Goal: Communication & Community: Answer question/provide support

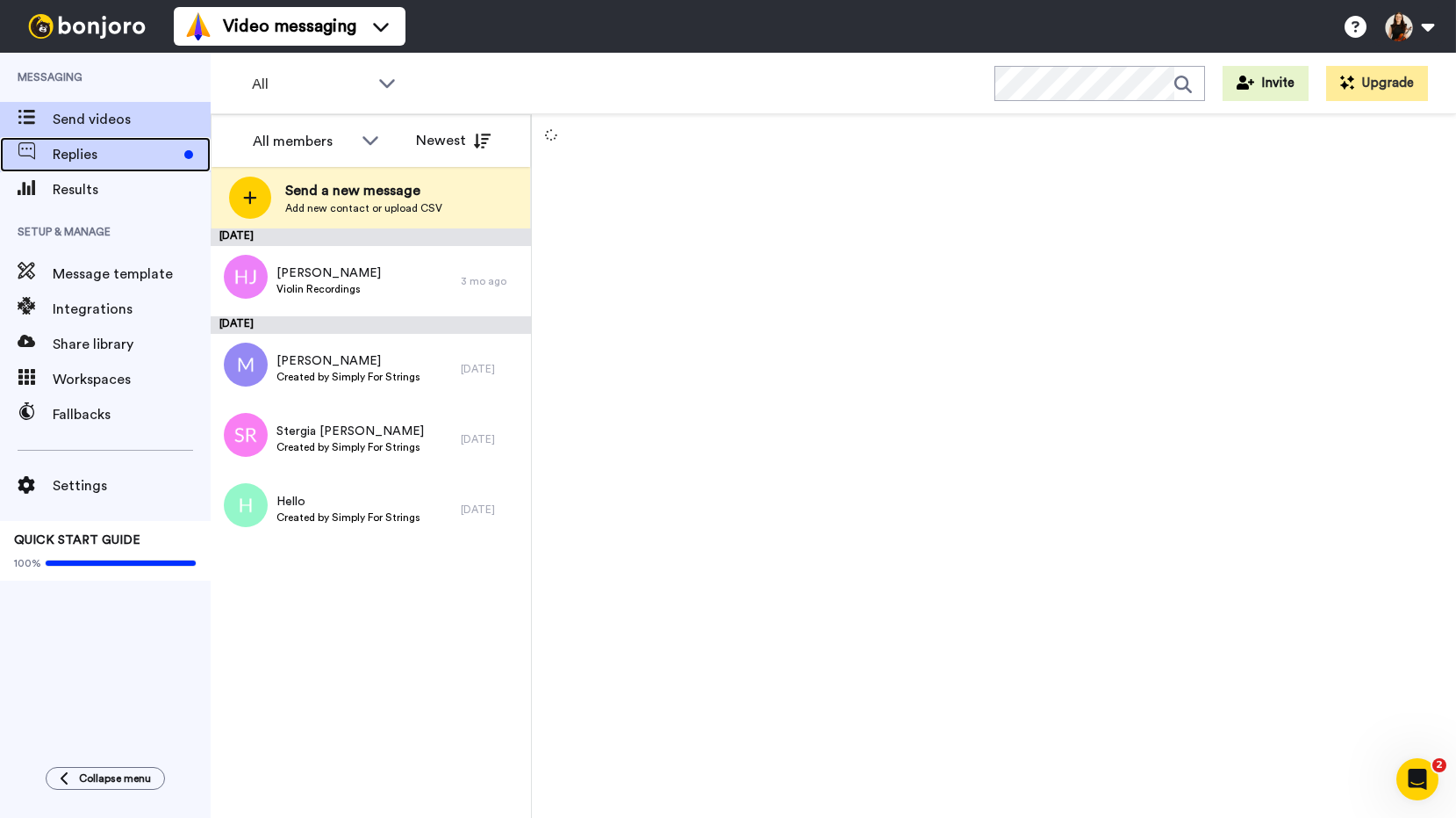
click at [108, 150] on span "Replies" at bounding box center [115, 154] width 125 height 21
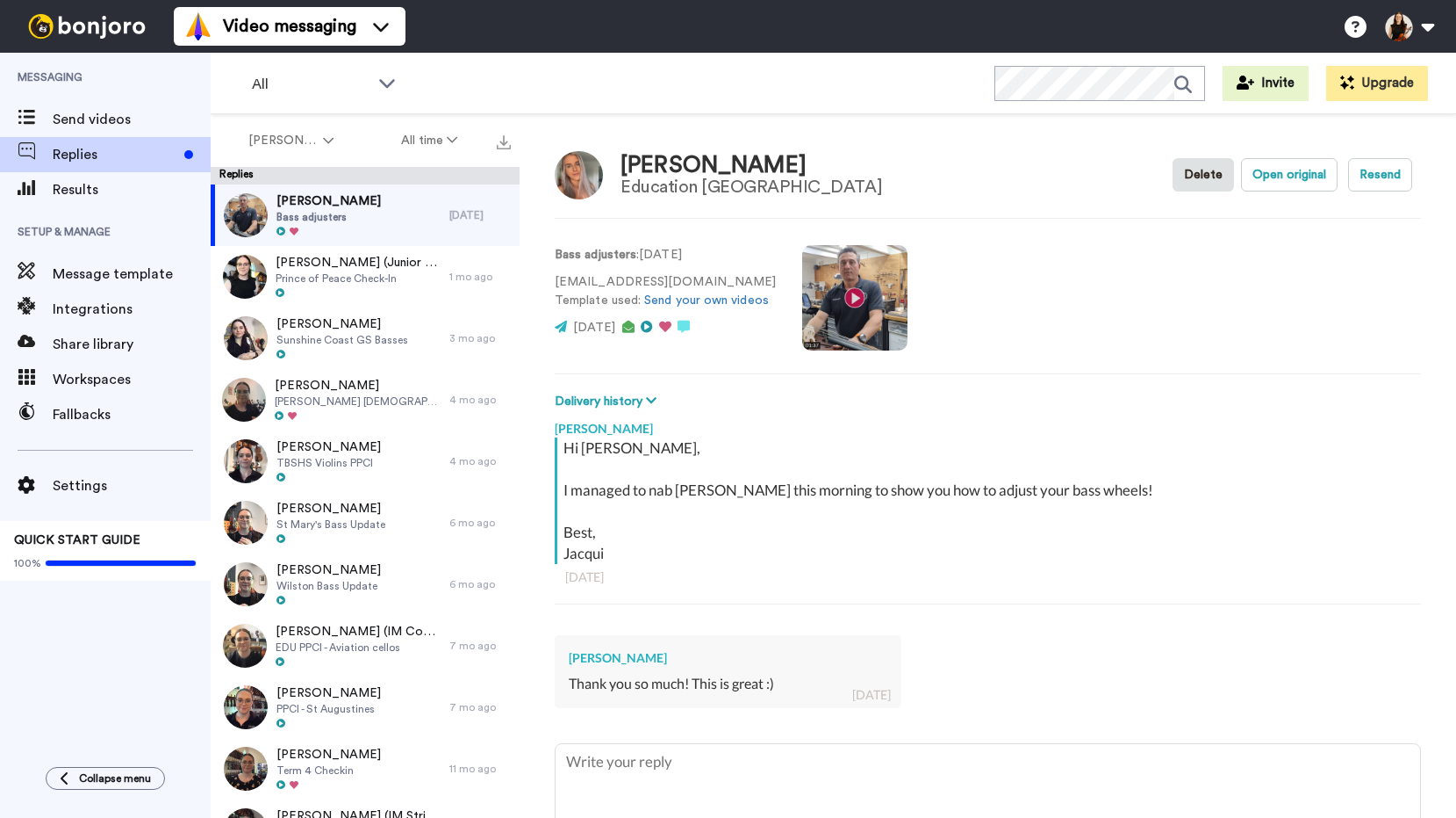
click at [753, 704] on div "[PERSON_NAME] Thank you so much! This is great :) [DATE]" at bounding box center [728, 671] width 347 height 73
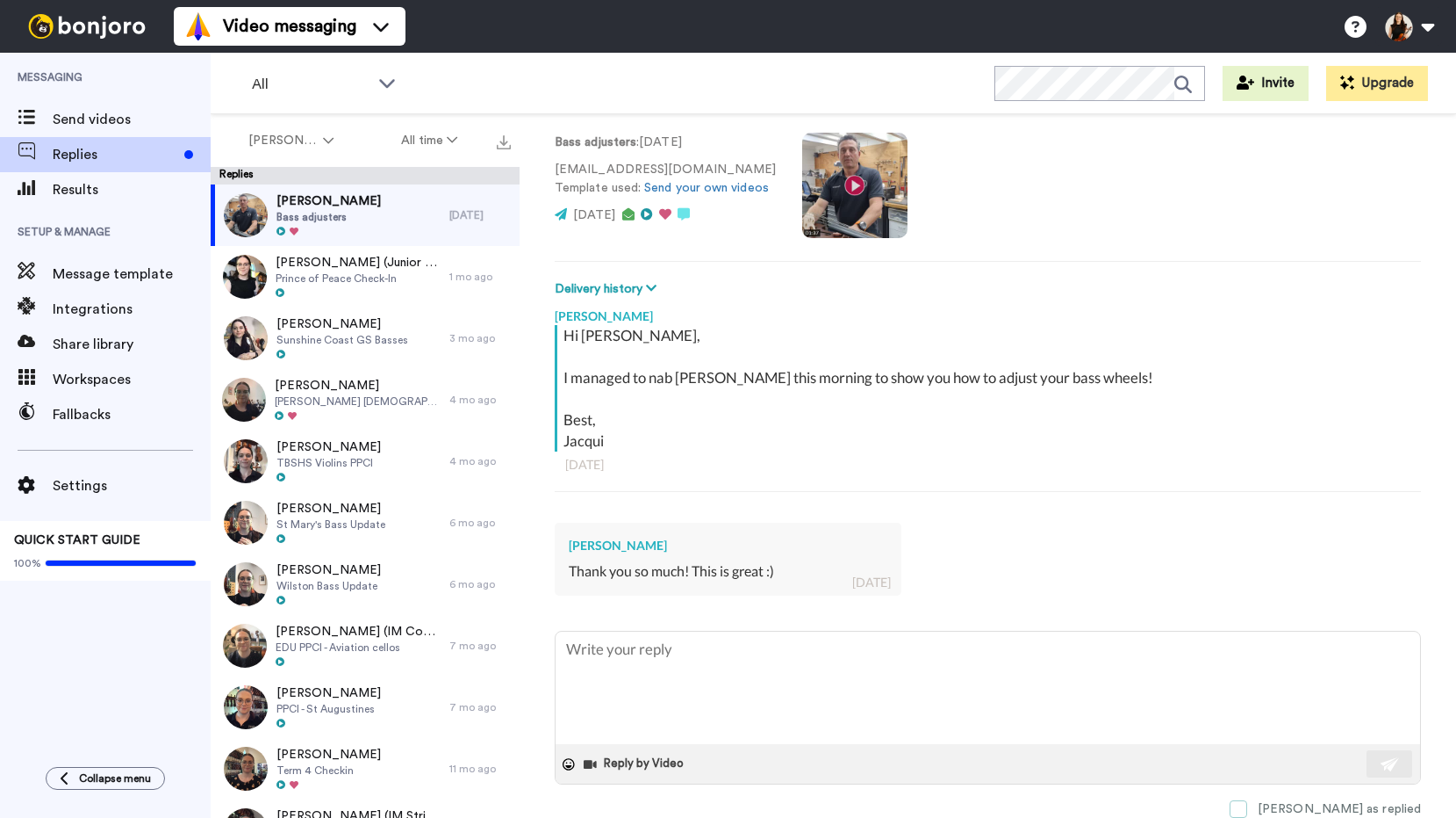
click at [1248, 807] on span at bounding box center [1238, 809] width 18 height 18
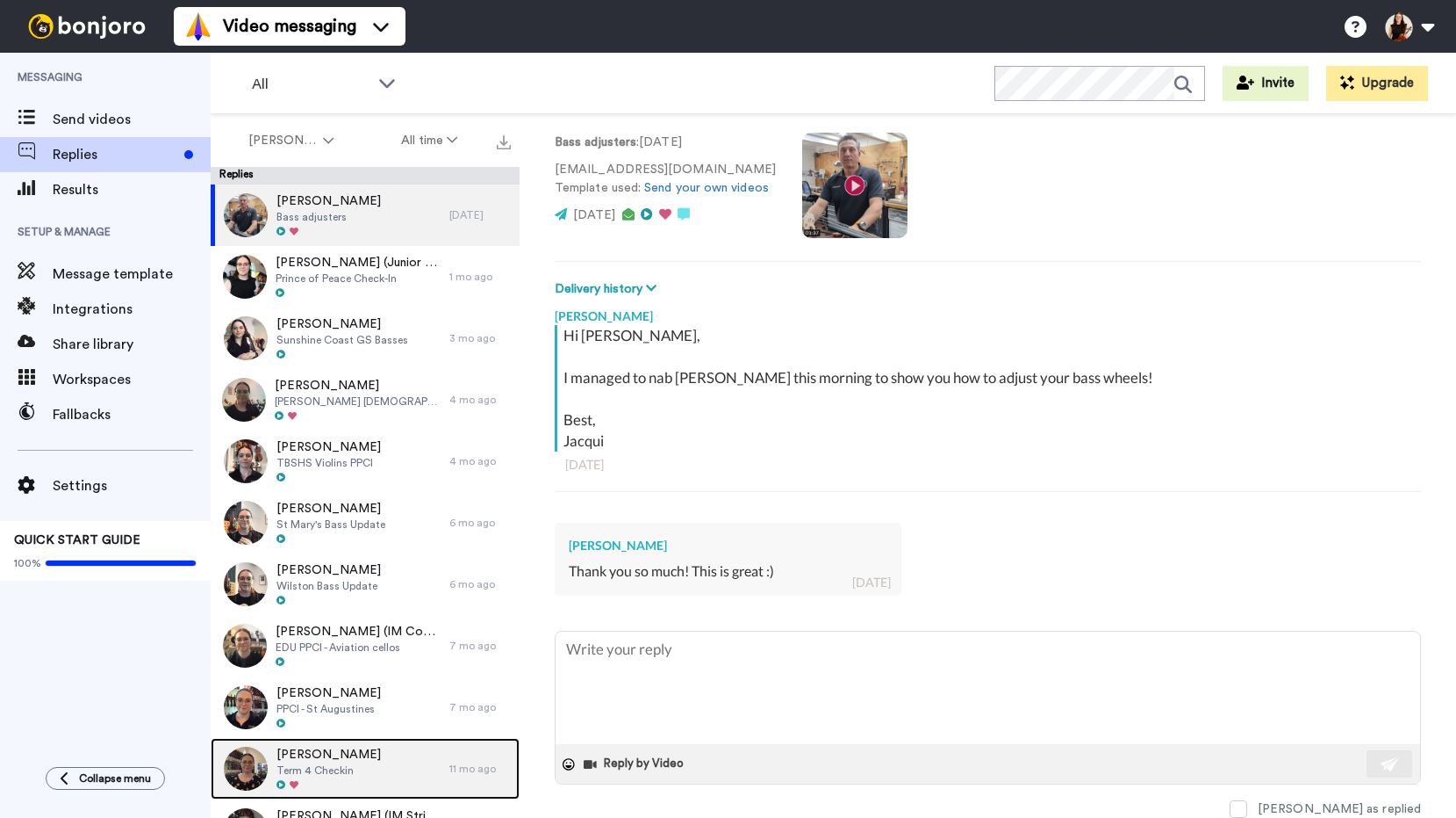
click at [340, 792] on div "[PERSON_NAME] Term 4 Checkin" at bounding box center [329, 769] width 239 height 61
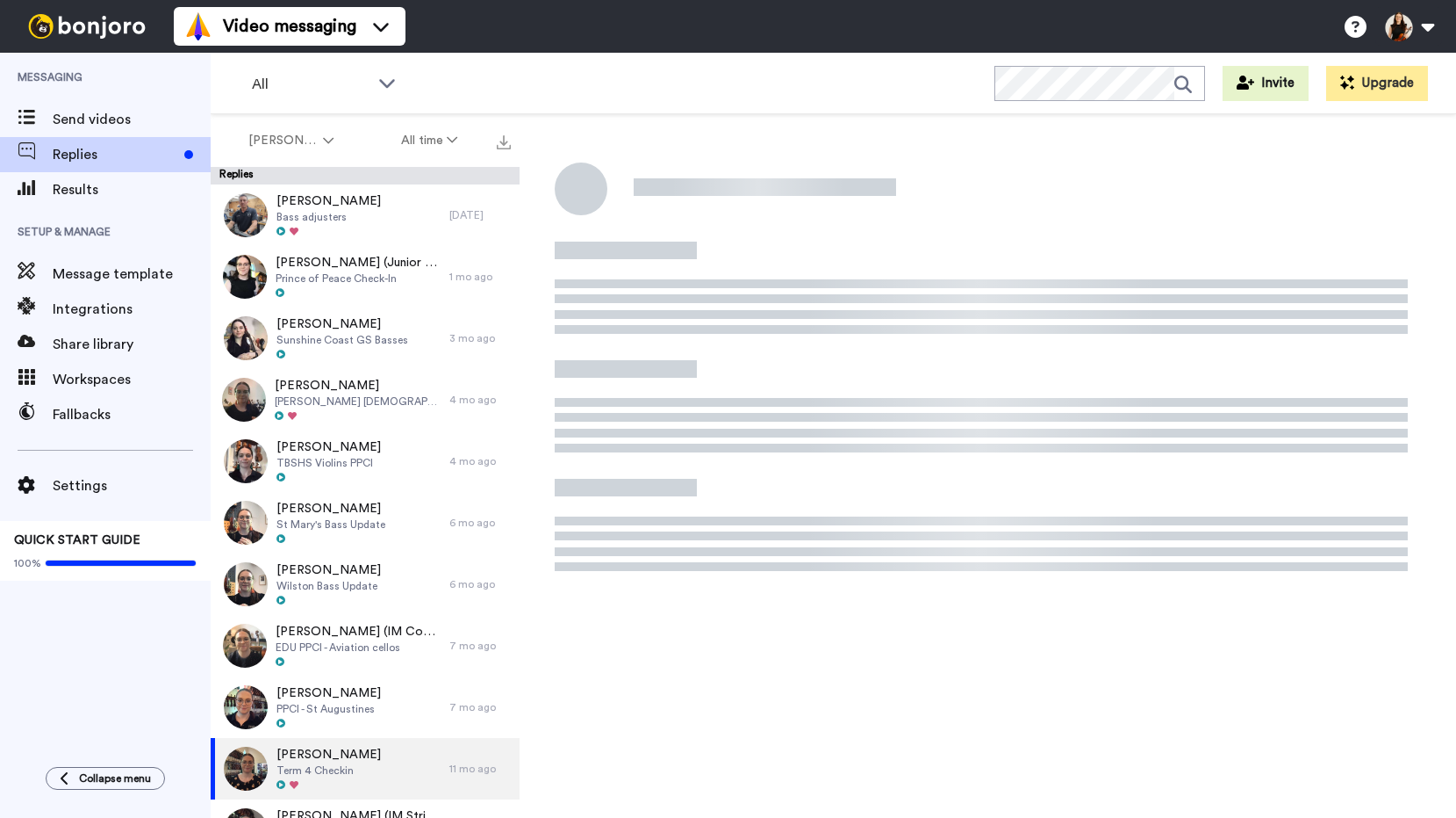
type textarea "x"
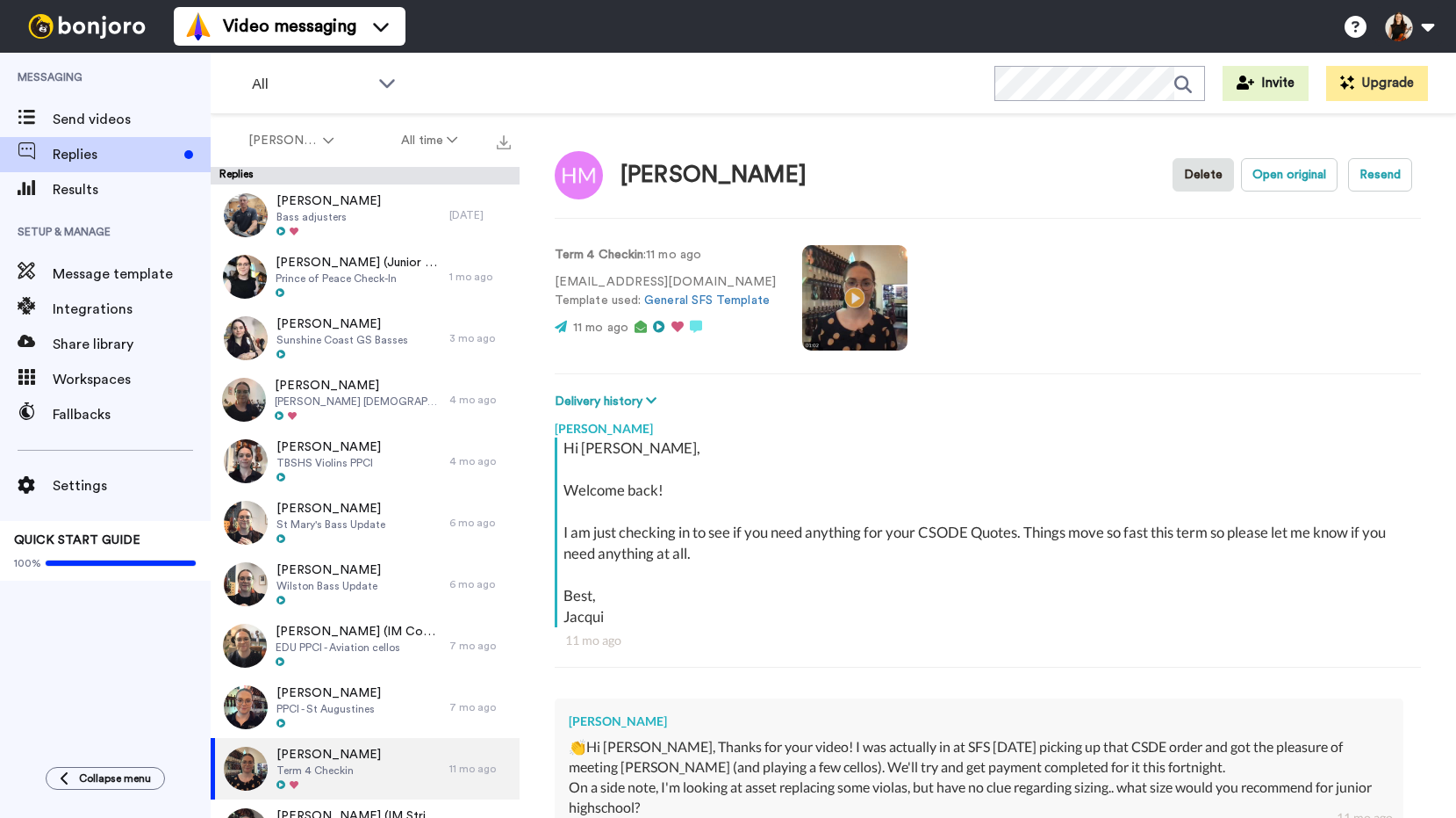
click at [94, 217] on span "Setup & Manage" at bounding box center [105, 232] width 210 height 49
click at [88, 180] on span "Results" at bounding box center [132, 189] width 158 height 21
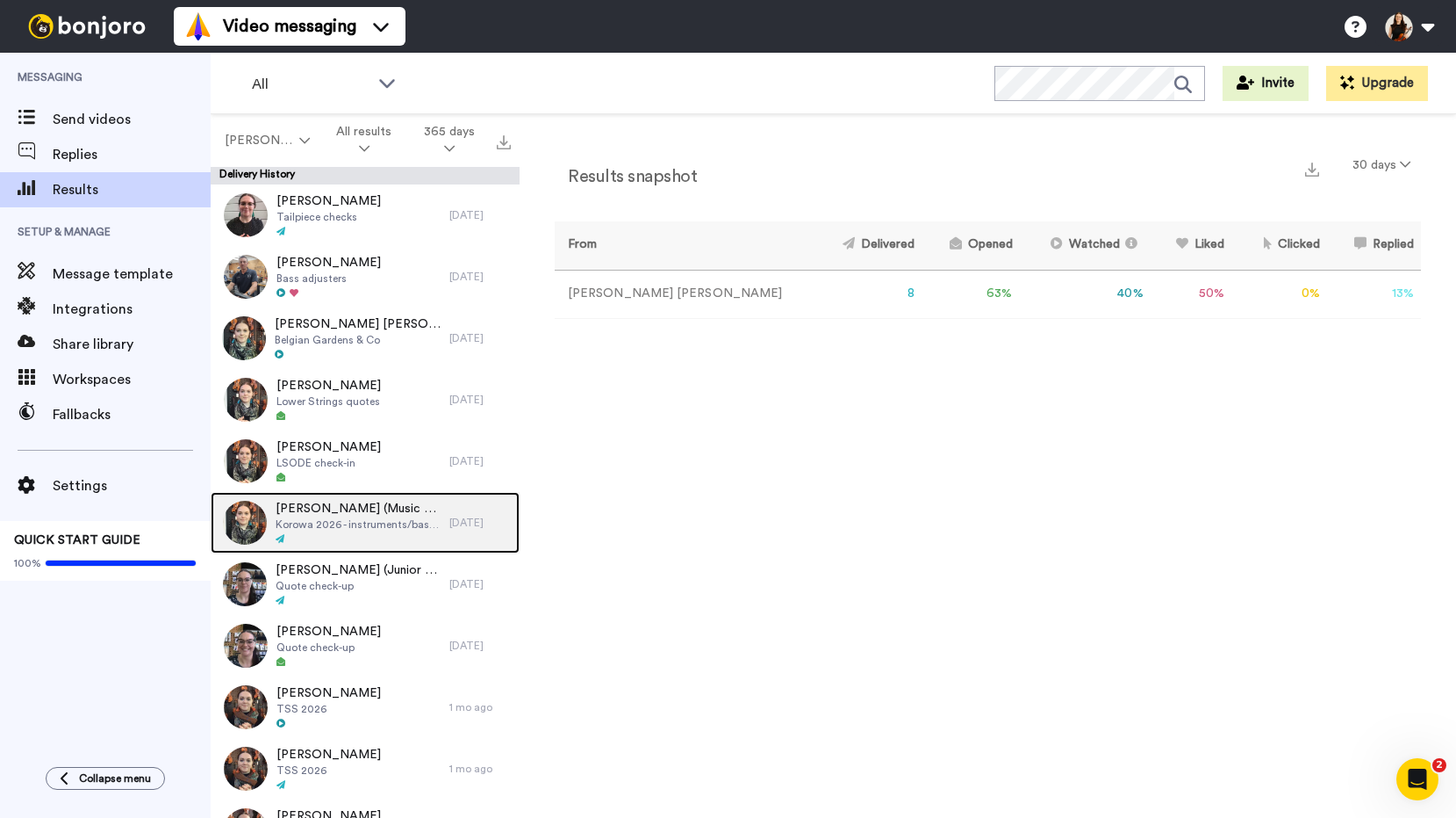
click at [368, 522] on span "Korowa 2026 - instruments/basses" at bounding box center [357, 524] width 165 height 14
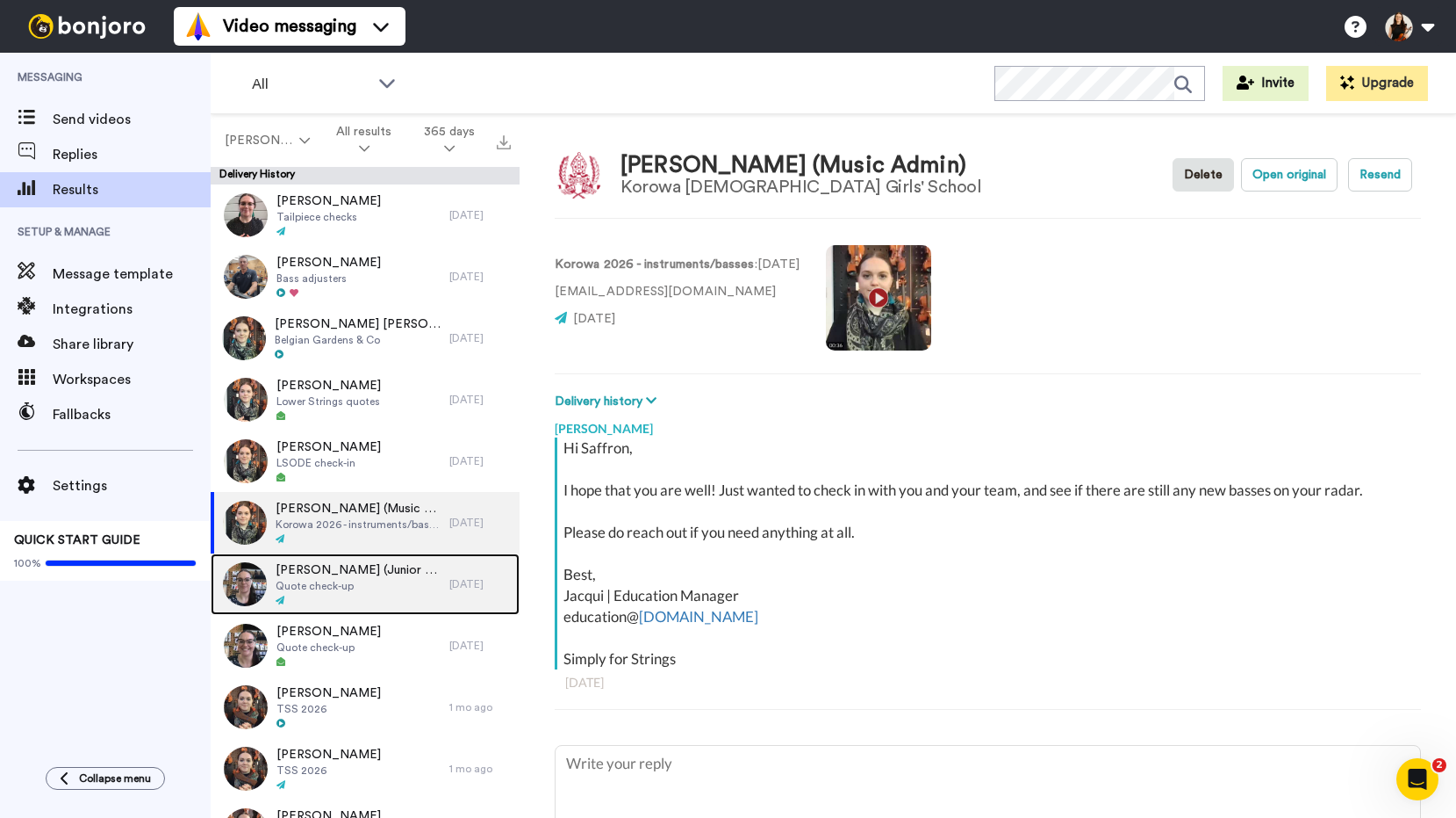
click at [345, 587] on span "Quote check-up" at bounding box center [357, 585] width 165 height 14
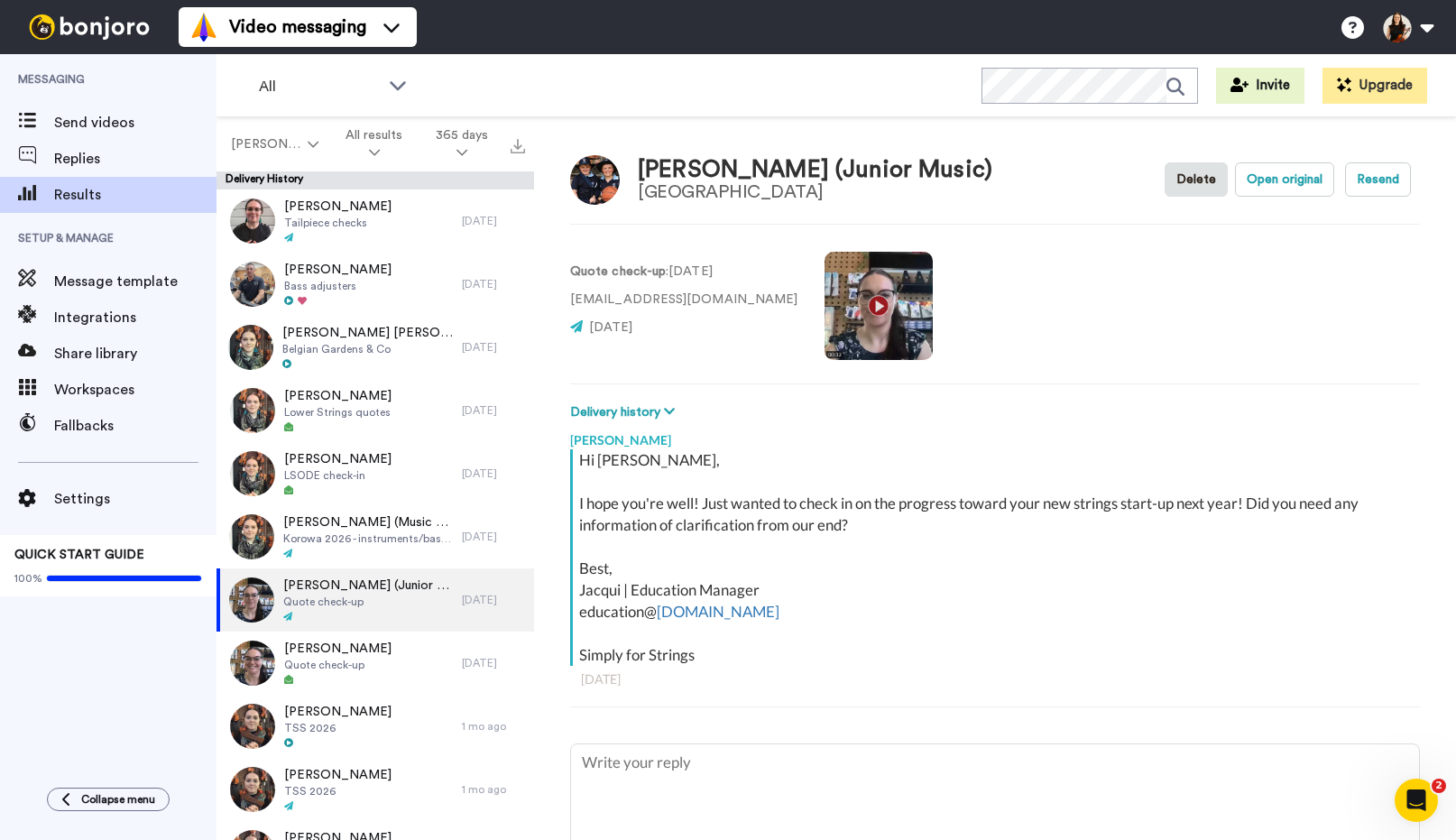
type textarea "x"
